Goal: Task Accomplishment & Management: Manage account settings

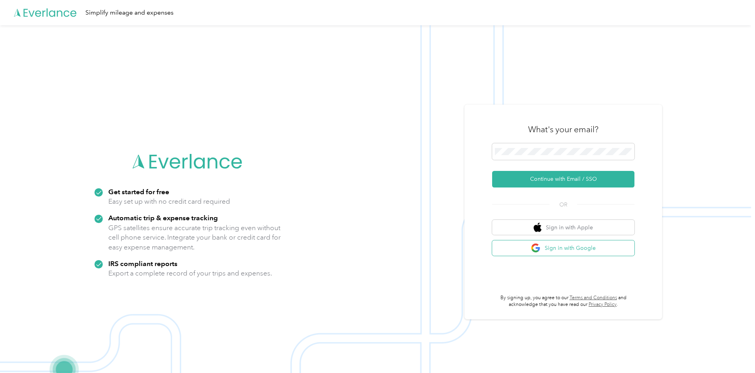
click at [572, 248] on button "Sign in with Google" at bounding box center [563, 248] width 142 height 15
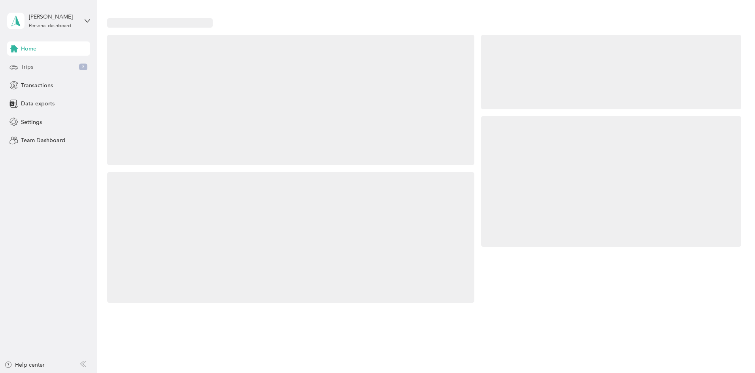
click at [64, 65] on div "Trips 3" at bounding box center [48, 67] width 83 height 14
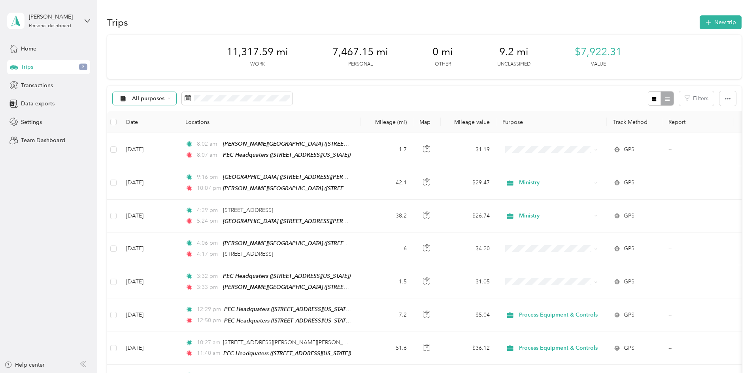
click at [171, 99] on icon at bounding box center [169, 98] width 3 height 3
click at [212, 126] on span "Unclassified" at bounding box center [224, 125] width 79 height 8
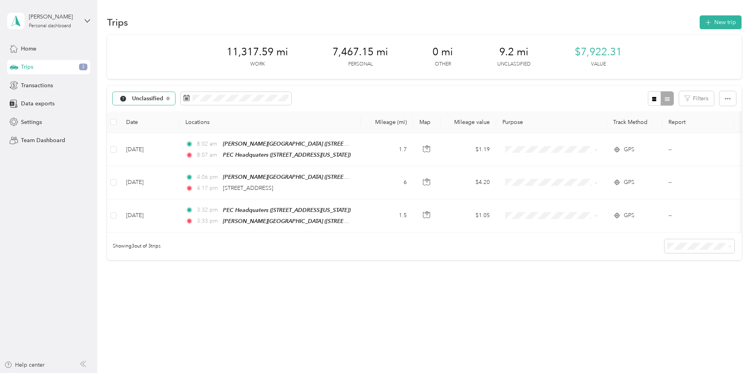
click at [358, 91] on div "Unclassified Filters" at bounding box center [424, 99] width 634 height 26
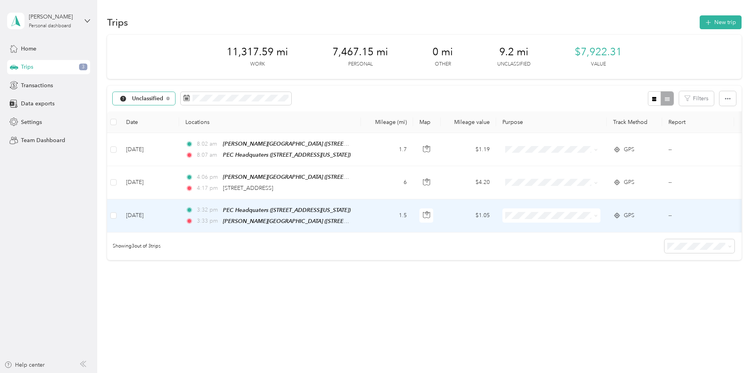
click at [413, 208] on td "1.5" at bounding box center [387, 216] width 52 height 33
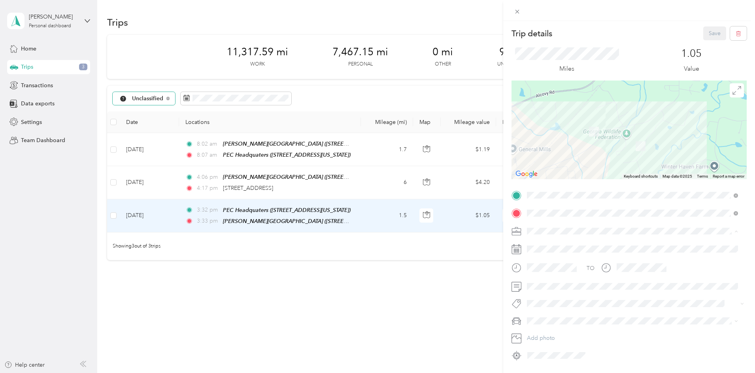
click at [547, 260] on li "Personal" at bounding box center [632, 259] width 217 height 14
drag, startPoint x: 707, startPoint y: 34, endPoint x: 638, endPoint y: 27, distance: 68.7
click at [639, 27] on div "Trip details Save" at bounding box center [628, 33] width 235 height 14
click at [739, 31] on button "button" at bounding box center [738, 33] width 17 height 14
click at [702, 41] on button "Yes" at bounding box center [708, 43] width 15 height 13
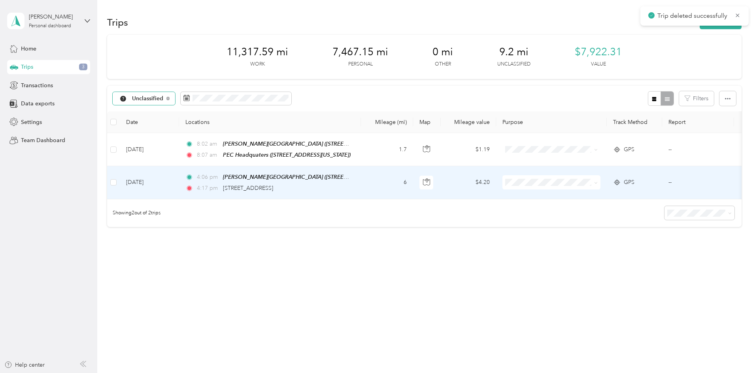
click at [413, 187] on td "6" at bounding box center [387, 182] width 52 height 33
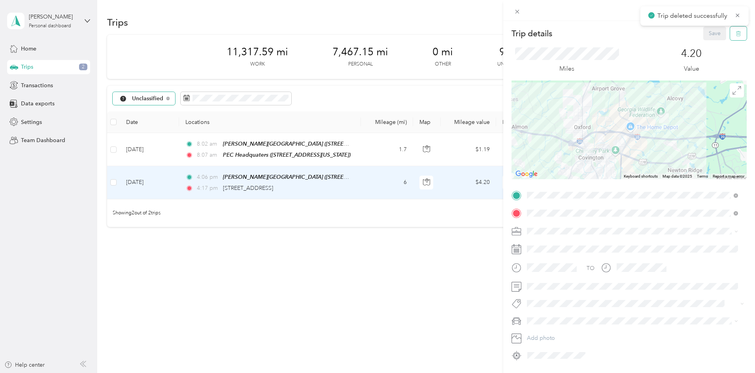
click at [735, 36] on icon "button" at bounding box center [738, 34] width 6 height 6
click at [708, 42] on button "Yes" at bounding box center [708, 43] width 15 height 13
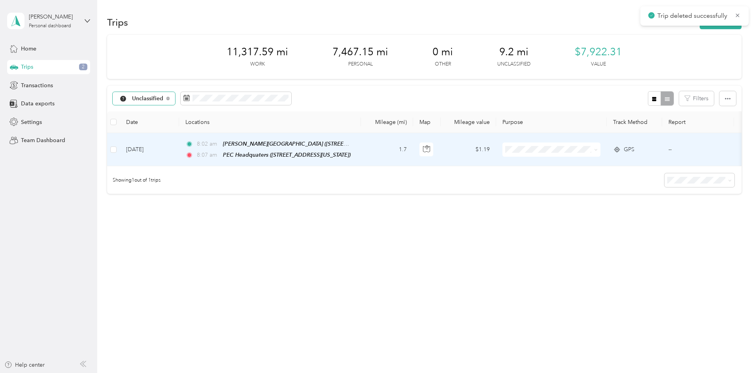
click at [413, 146] on td "1.7" at bounding box center [387, 149] width 52 height 33
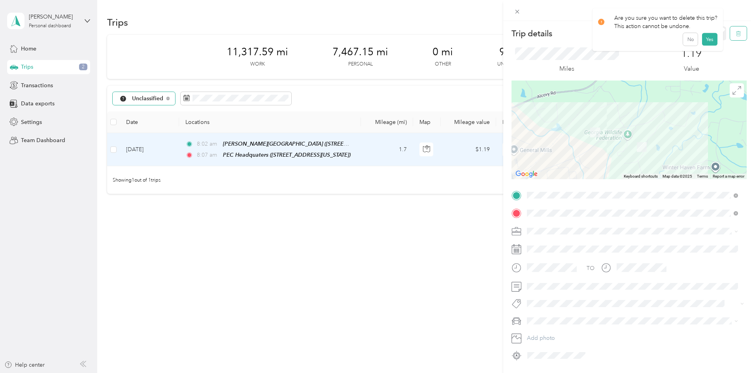
click at [730, 34] on button "button" at bounding box center [738, 33] width 17 height 14
click at [701, 45] on button "Yes" at bounding box center [708, 43] width 15 height 13
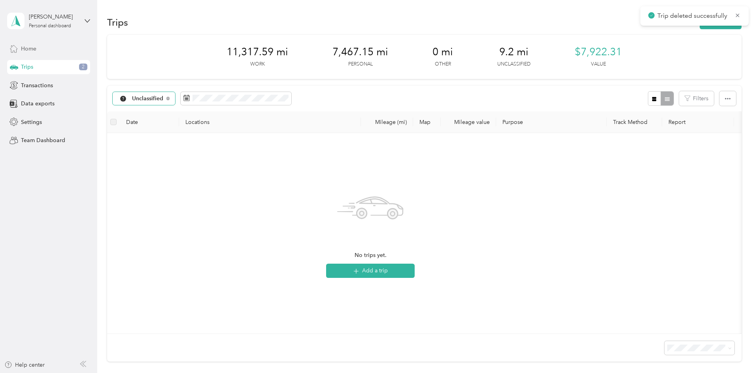
click at [58, 50] on div "Home" at bounding box center [48, 48] width 83 height 14
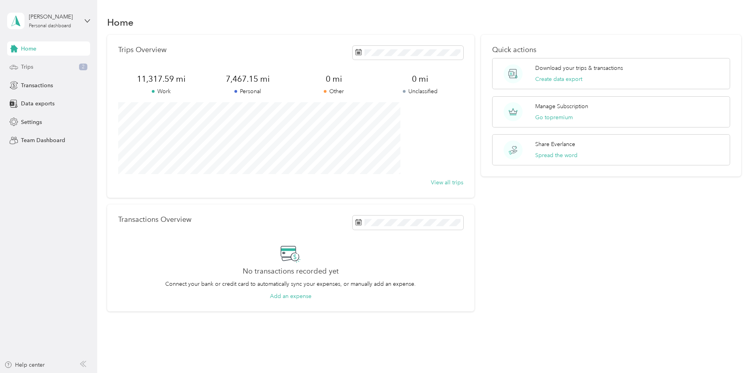
click at [64, 68] on div "Trips 2" at bounding box center [48, 67] width 83 height 14
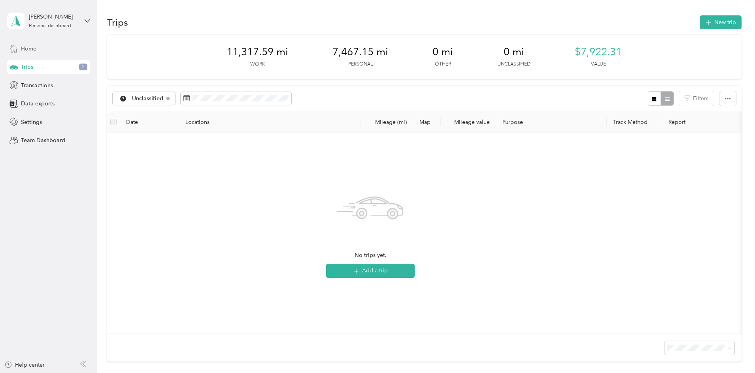
click at [62, 49] on div "Home" at bounding box center [48, 48] width 83 height 14
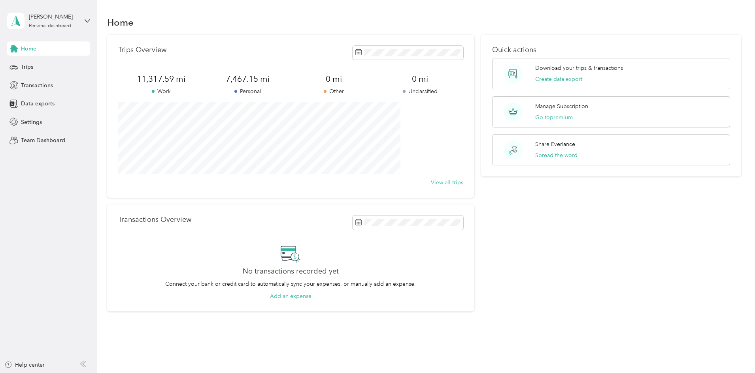
click at [250, 5] on div "Home Trips Overview 11,317.59 mi Work 7,467.15 mi Personal 0 mi Other 0 mi Uncl…" at bounding box center [424, 177] width 654 height 355
click at [460, 7] on div "Home Trips Overview 11,317.59 mi Work 7,467.15 mi Personal 0 mi Other 0 mi Uncl…" at bounding box center [424, 177] width 654 height 355
click at [471, 19] on div "Home" at bounding box center [424, 22] width 634 height 17
